Goal: Information Seeking & Learning: Learn about a topic

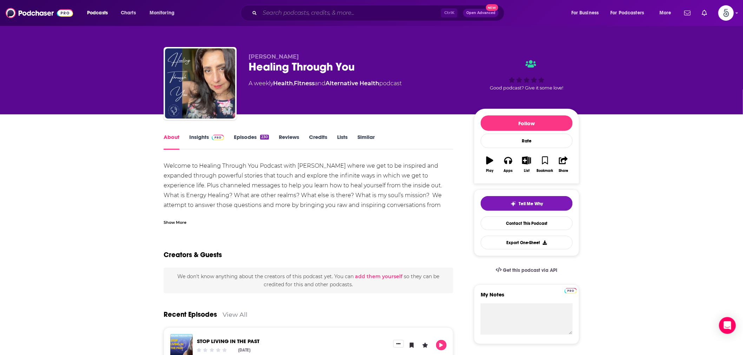
click at [277, 13] on input "Search podcasts, credits, & more..." at bounding box center [350, 12] width 181 height 11
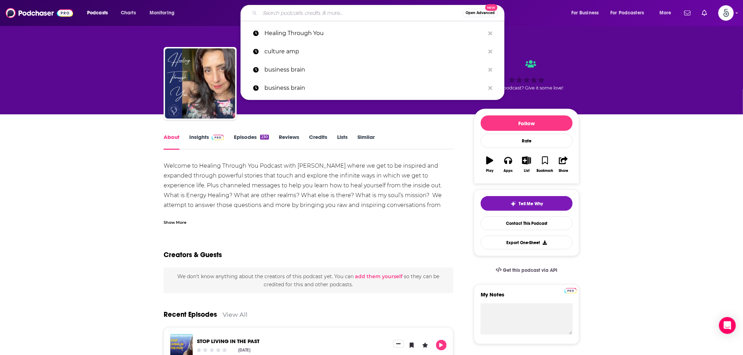
paste input "Accelerate Your Business Growth Podcast"
type input "Accelerate Your Business Growth Podcast"
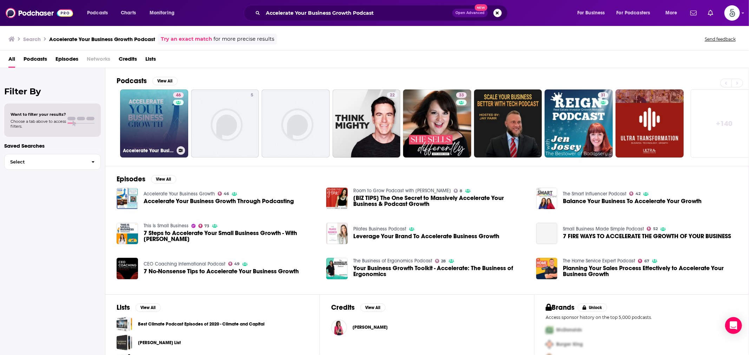
click at [157, 119] on link "46 Accelerate Your Business Growth" at bounding box center [154, 124] width 68 height 68
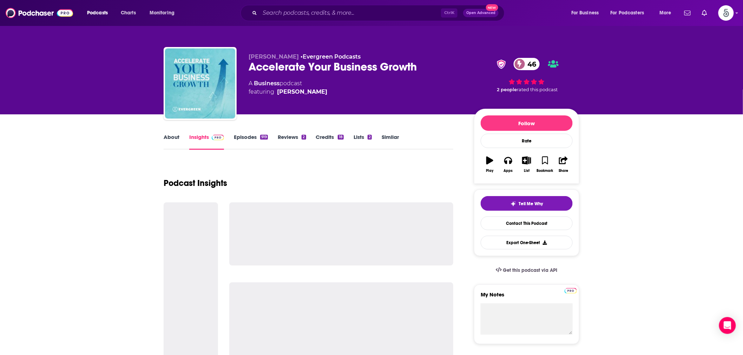
click at [169, 139] on link "About" at bounding box center [172, 142] width 16 height 16
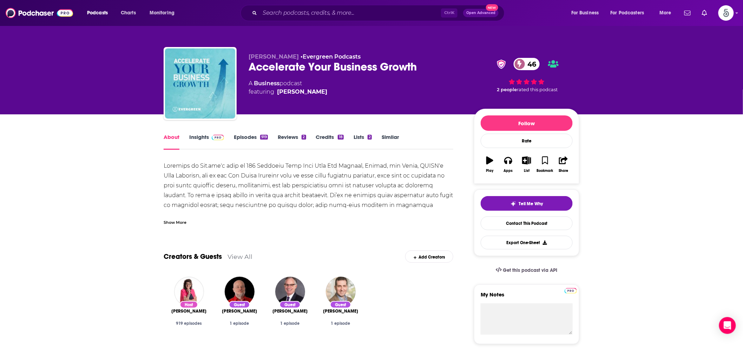
click at [167, 225] on div "Show More" at bounding box center [175, 222] width 23 height 7
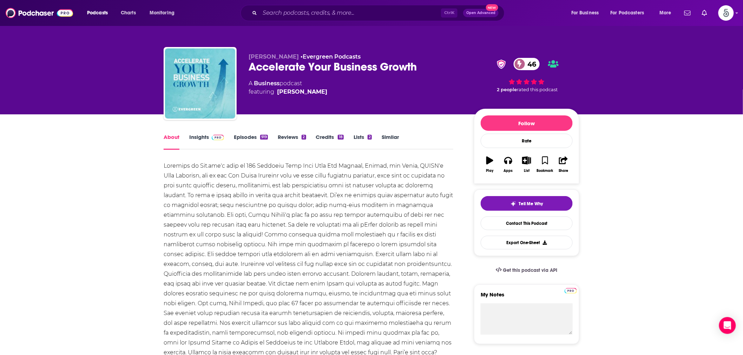
scroll to position [65, 0]
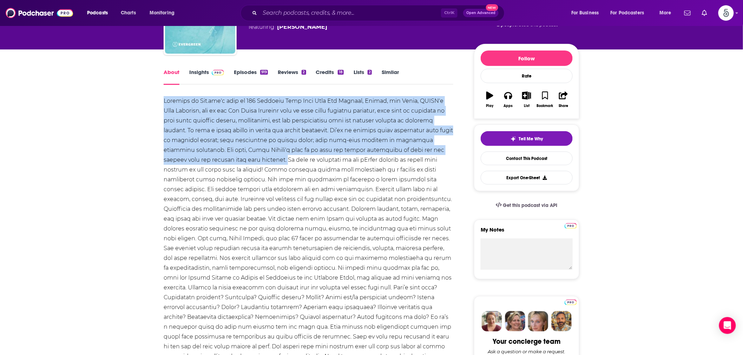
drag, startPoint x: 163, startPoint y: 100, endPoint x: 288, endPoint y: 157, distance: 137.4
click at [288, 157] on div at bounding box center [309, 263] width 290 height 334
copy div "Featured on [DOMAIN_NAME]'s list of 100 Podcasts That Will Make You Smarter, Be…"
click at [209, 74] on span at bounding box center [216, 72] width 15 height 7
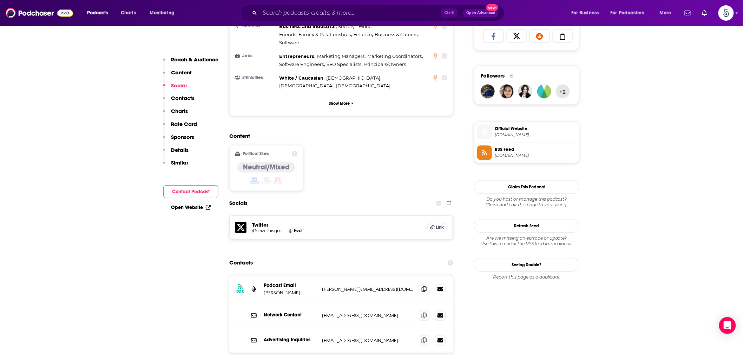
scroll to position [455, 0]
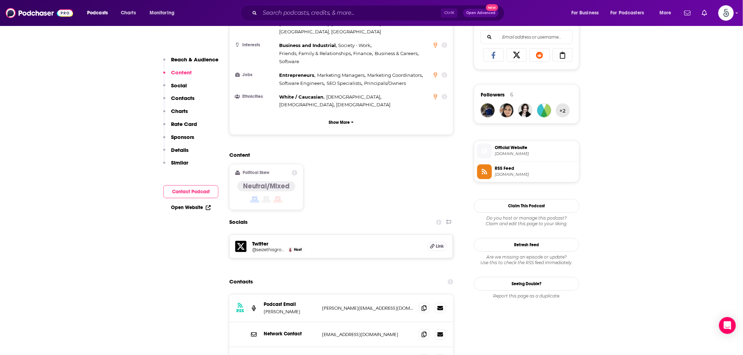
click at [505, 149] on span "Official Website" at bounding box center [535, 148] width 81 height 6
